Goal: Task Accomplishment & Management: Use online tool/utility

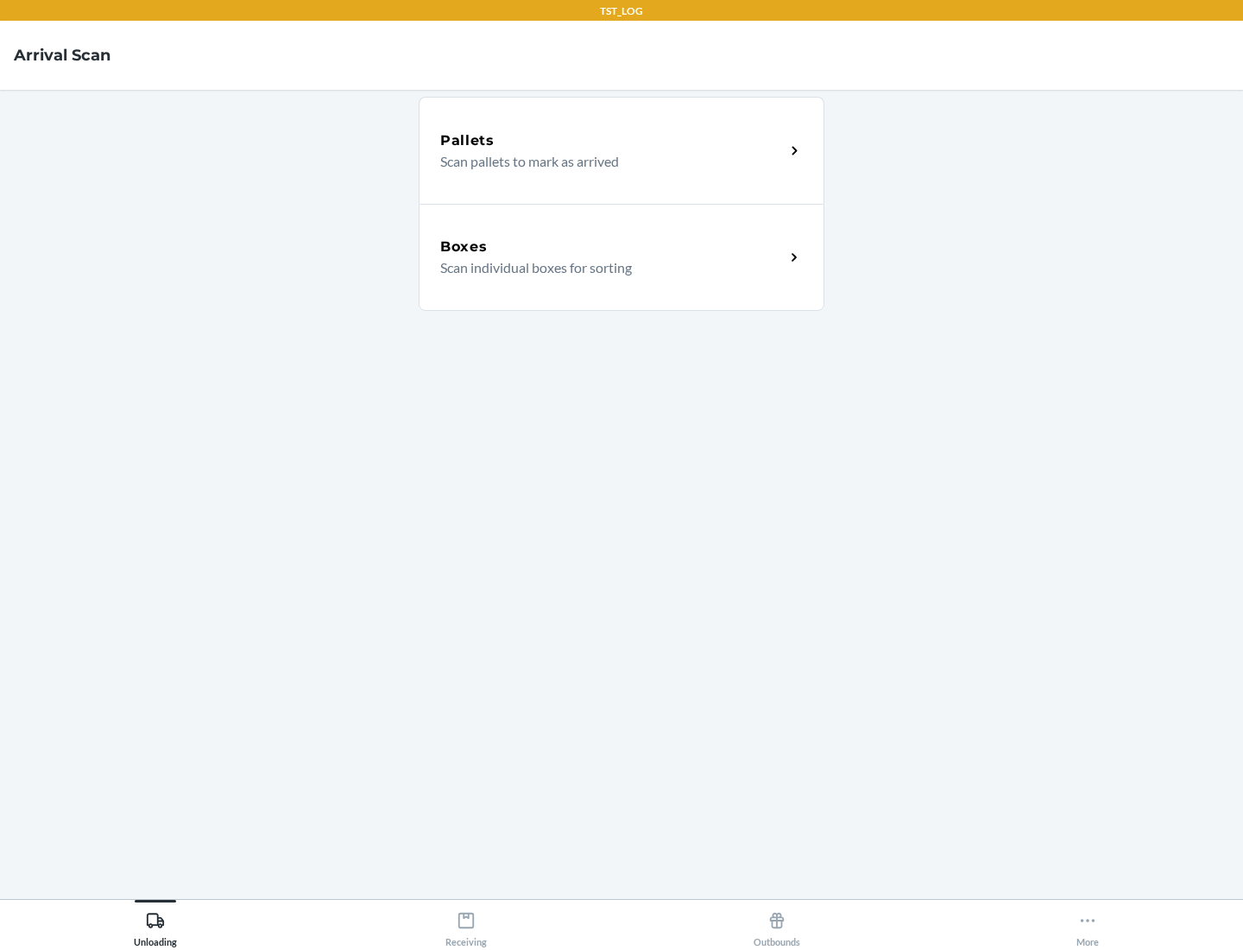
click at [612, 247] on div "Boxes" at bounding box center [612, 247] width 344 height 21
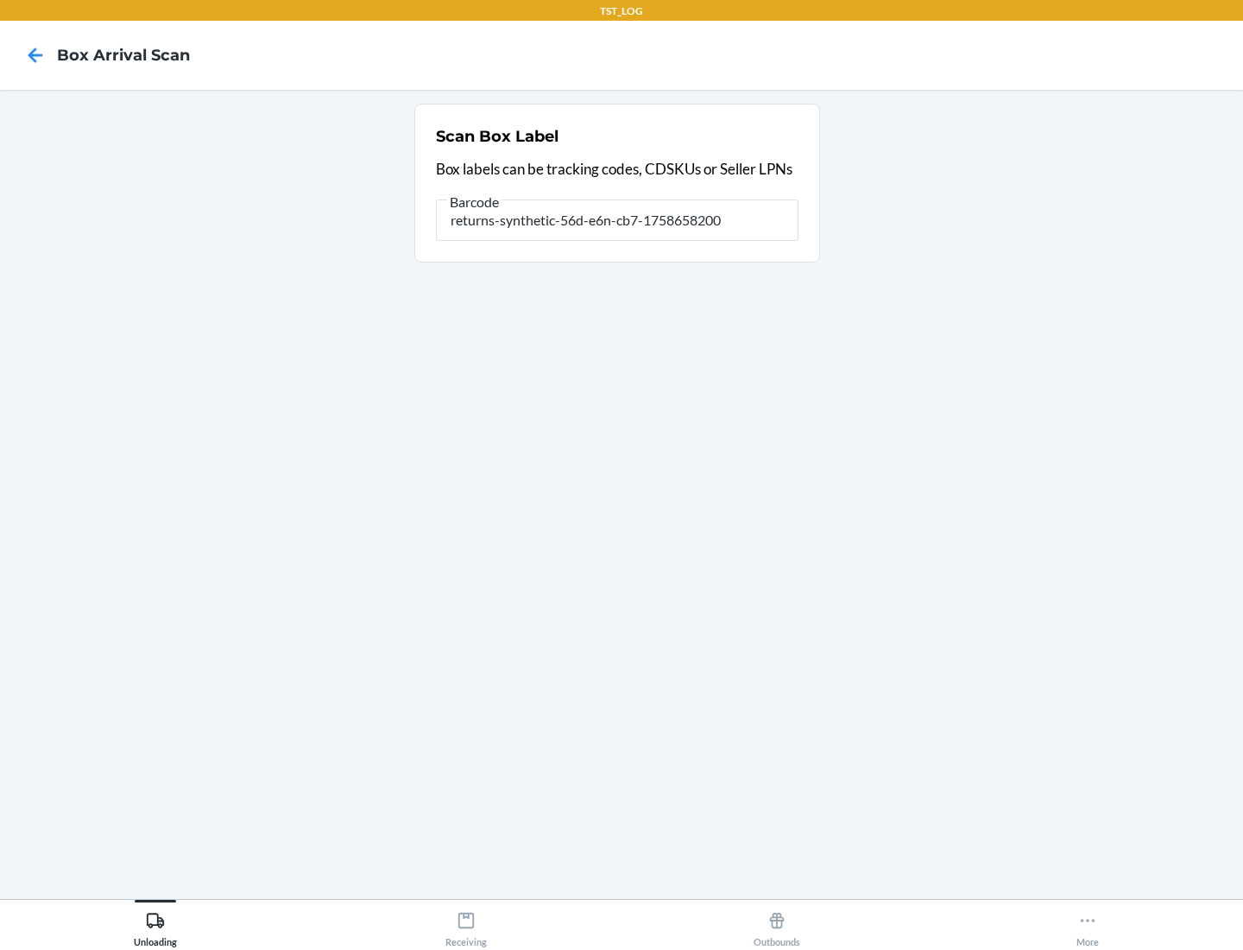
type input "returns-synthetic-56d-e6n-cb7-1758658200"
